Goal: Navigation & Orientation: Find specific page/section

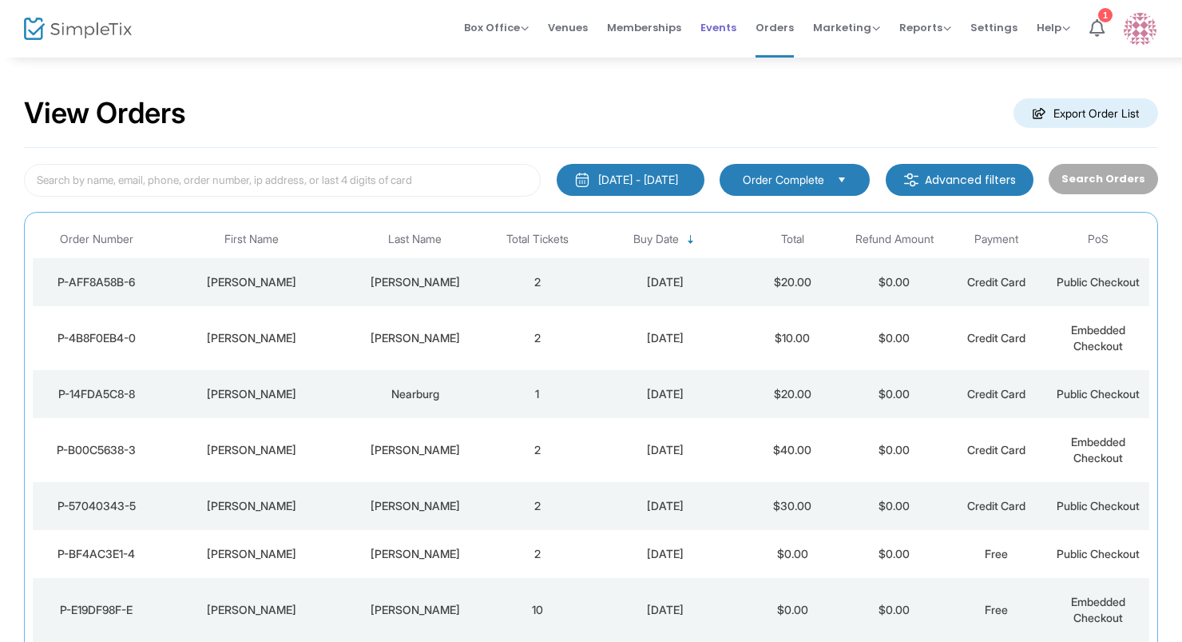
click at [712, 38] on span "Events" at bounding box center [719, 27] width 36 height 41
